Goal: Register for event/course

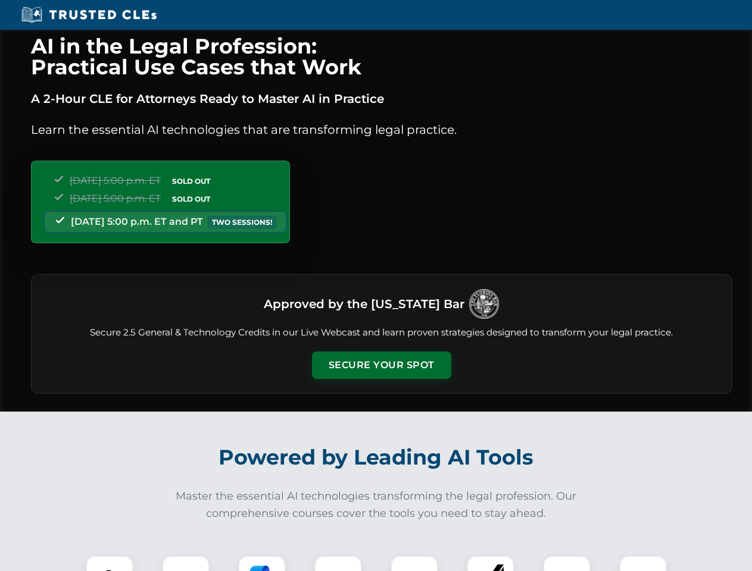
click at [381, 365] on button "Secure Your Spot" at bounding box center [381, 365] width 139 height 27
click at [110, 564] on img at bounding box center [109, 580] width 35 height 35
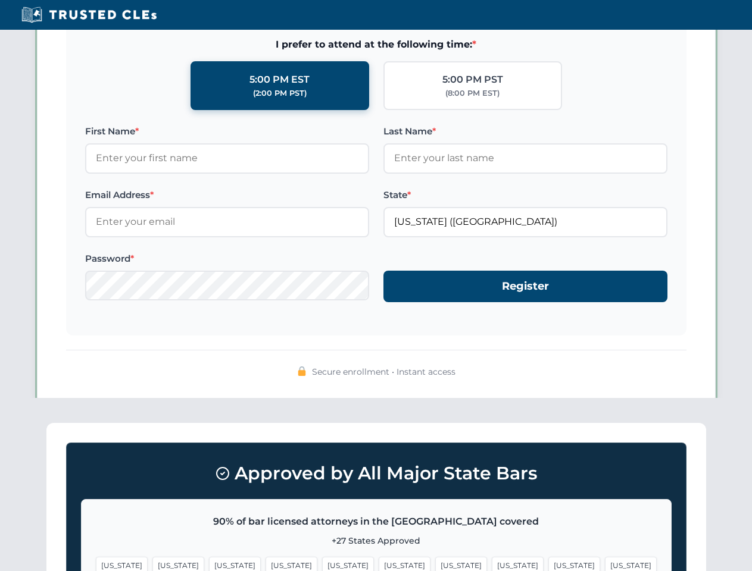
click at [435, 564] on span "[US_STATE]" at bounding box center [461, 565] width 52 height 17
click at [548, 564] on span "[US_STATE]" at bounding box center [574, 565] width 52 height 17
